Goal: Task Accomplishment & Management: Manage account settings

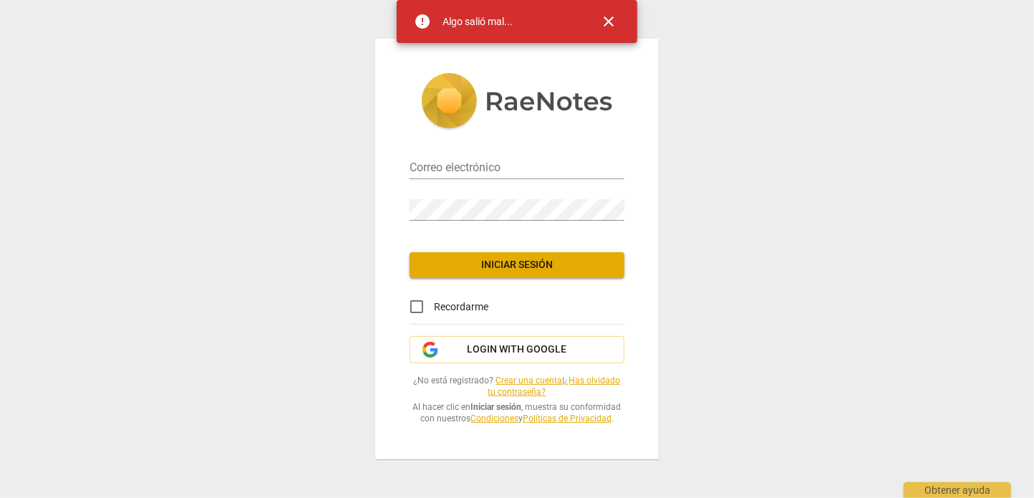
type input "[EMAIL_ADDRESS][DOMAIN_NAME]"
click at [494, 262] on span "Iniciar sesión" at bounding box center [517, 265] width 192 height 14
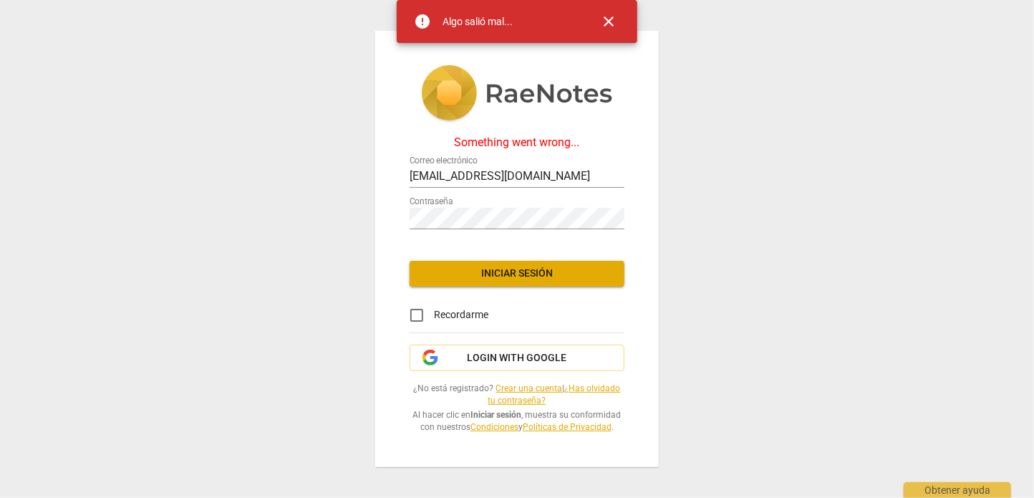
click at [608, 14] on span "close" at bounding box center [608, 21] width 17 height 17
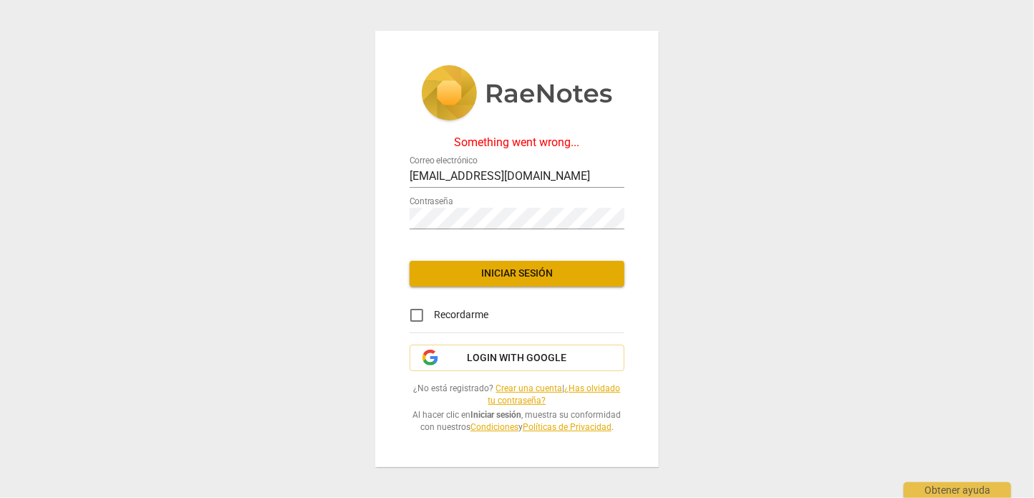
click at [542, 78] on img at bounding box center [517, 94] width 192 height 59
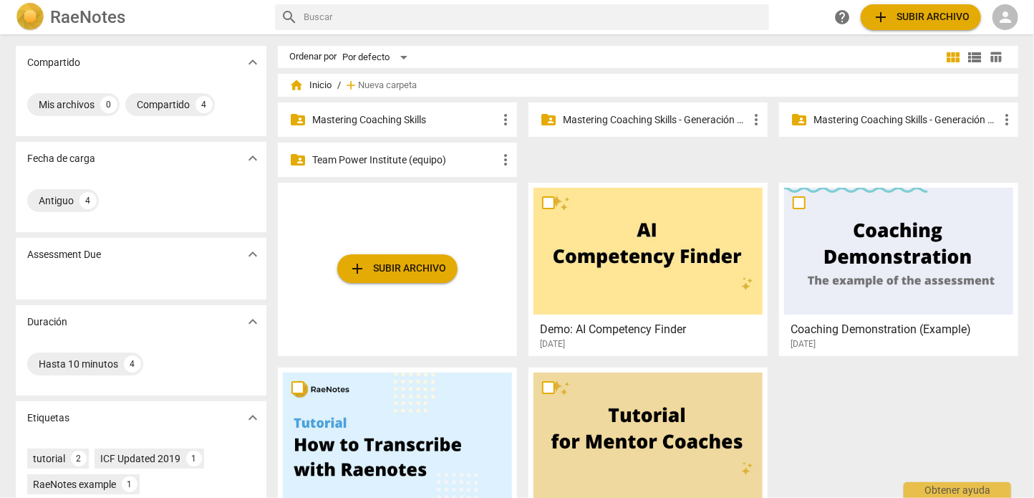
click at [999, 14] on span "person" at bounding box center [1005, 17] width 17 height 17
click at [959, 42] on li "Iniciar sesión" at bounding box center [973, 34] width 90 height 34
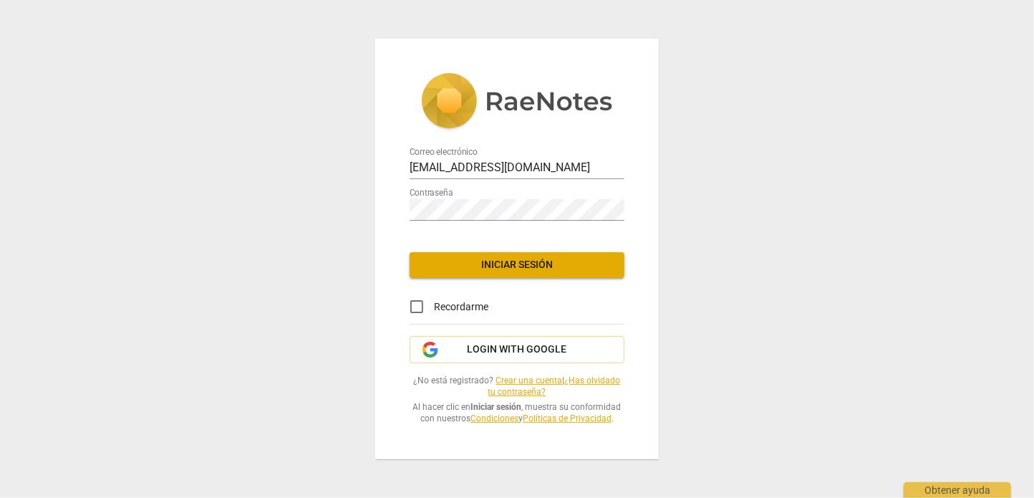
click at [476, 264] on span "Iniciar sesión" at bounding box center [517, 265] width 192 height 14
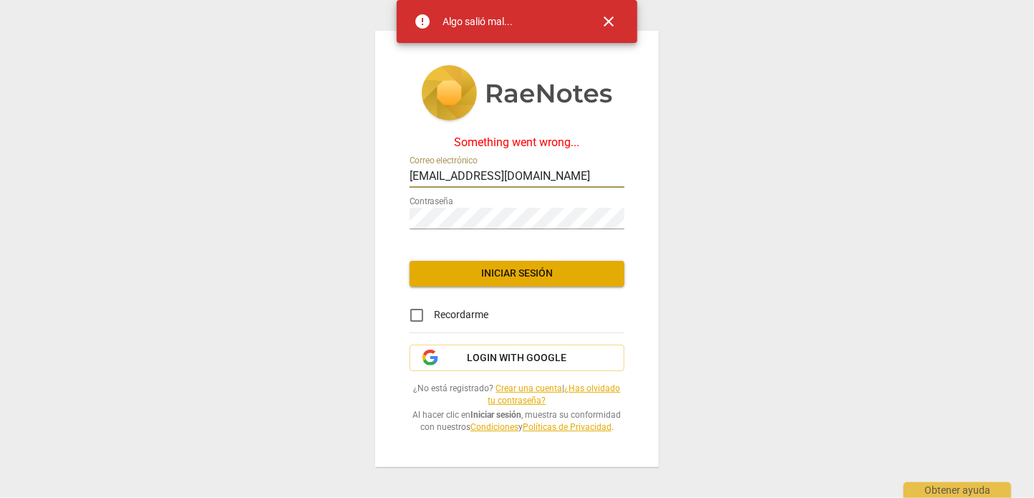
click at [484, 167] on input "[EMAIL_ADDRESS][DOMAIN_NAME]" at bounding box center [517, 177] width 215 height 21
click at [479, 269] on span "Iniciar sesión" at bounding box center [517, 273] width 192 height 14
click at [481, 173] on input "[EMAIL_ADDRESS][DOMAIN_NAME]" at bounding box center [517, 177] width 215 height 21
type input "[EMAIL_ADDRESS][DOMAIN_NAME]"
click at [489, 266] on span "Iniciar sesión" at bounding box center [517, 273] width 192 height 14
